Goal: Transaction & Acquisition: Purchase product/service

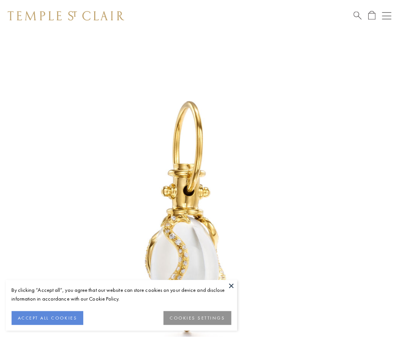
scroll to position [9, 0]
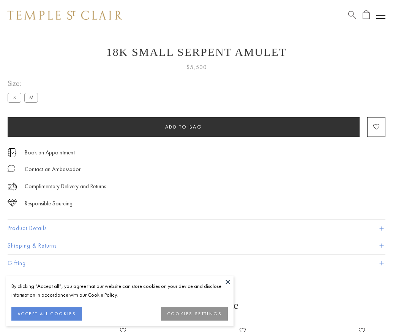
click at [183, 126] on span "Add to bag" at bounding box center [183, 126] width 37 height 6
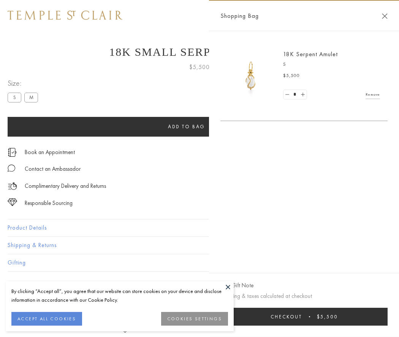
click at [306, 317] on button "Checkout $5,500" at bounding box center [303, 317] width 167 height 18
